Goal: Task Accomplishment & Management: Complete application form

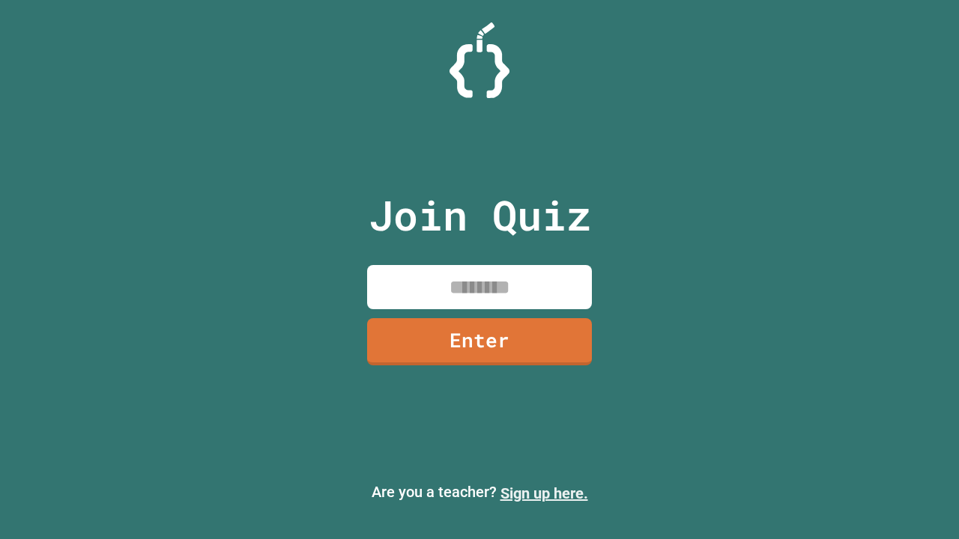
click at [544, 494] on link "Sign up here." at bounding box center [544, 494] width 88 height 18
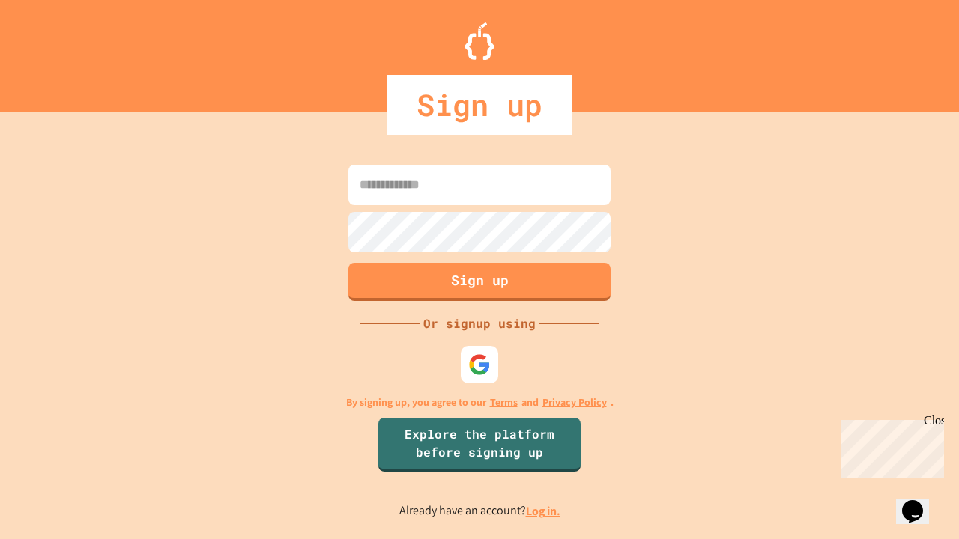
click at [544, 511] on link "Log in." at bounding box center [543, 511] width 34 height 16
